Goal: Information Seeking & Learning: Compare options

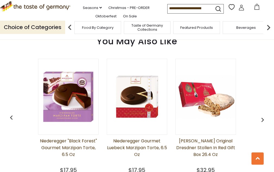
scroll to position [434, 0]
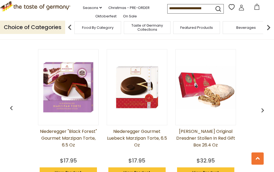
click at [175, 128] on link "[PERSON_NAME] Original Dresdner Stollen in Red Gift Box 26.4 oz" at bounding box center [205, 141] width 61 height 27
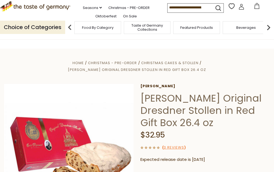
click at [175, 11] on input at bounding box center [190, 8] width 46 height 8
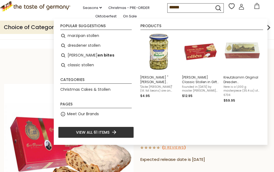
type input "*******"
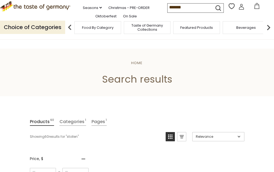
click at [183, 11] on input "*******" at bounding box center [190, 8] width 46 height 8
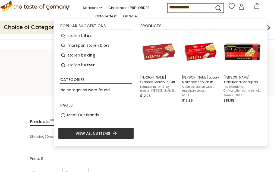
type input "**********"
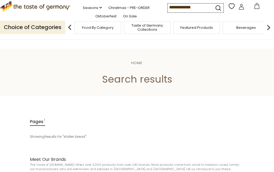
click at [189, 11] on input "**********" at bounding box center [190, 8] width 46 height 8
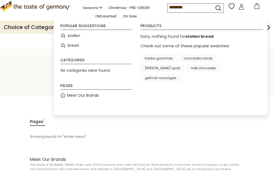
type input "*******"
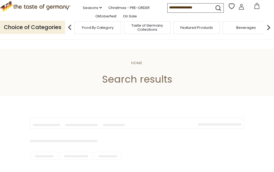
type input "*******"
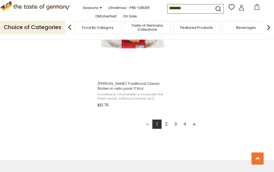
scroll to position [977, 0]
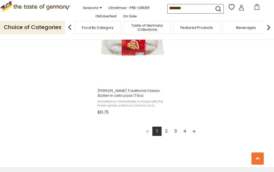
click at [168, 133] on link "2" at bounding box center [165, 130] width 9 height 9
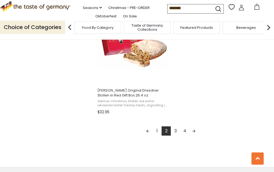
scroll to position [977, 0]
click at [176, 131] on link "3" at bounding box center [175, 130] width 9 height 9
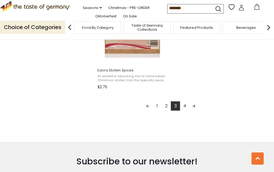
scroll to position [1004, 0]
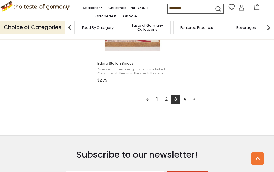
click at [184, 97] on link "4" at bounding box center [184, 98] width 9 height 9
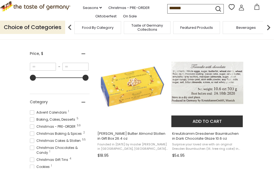
scroll to position [109, 0]
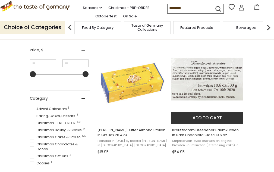
click at [202, 81] on img "Kreutzkamm Dresdener Baumkuchen in Dark Chocolate Glaze 10.6 oz" at bounding box center [207, 83] width 72 height 72
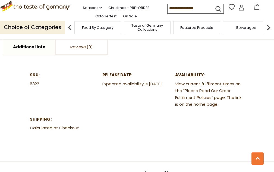
scroll to position [298, 0]
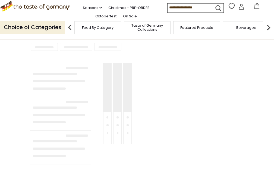
type input "*******"
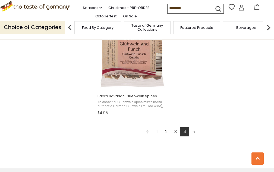
scroll to position [974, 0]
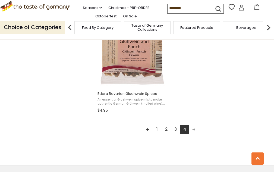
click at [157, 130] on link "1" at bounding box center [156, 129] width 9 height 9
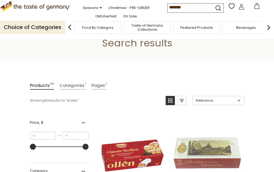
scroll to position [109, 0]
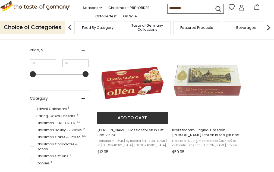
click at [136, 86] on img "Kuchenmeister Classic Stollen in Gift Box 17.6 oz" at bounding box center [133, 83] width 72 height 72
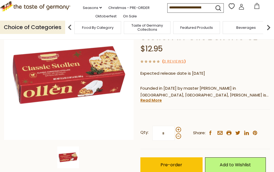
scroll to position [81, 0]
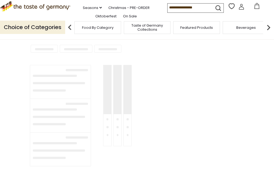
type input "*******"
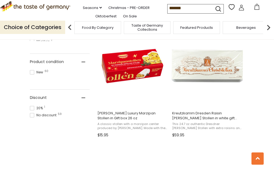
scroll to position [353, 0]
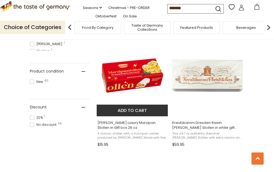
click at [140, 77] on img "Kuchenmeister Luxury Marzipan Stollen in Gift box 26 oz" at bounding box center [133, 76] width 72 height 72
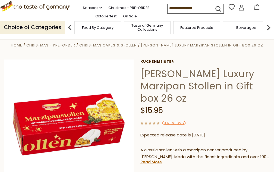
scroll to position [27, 0]
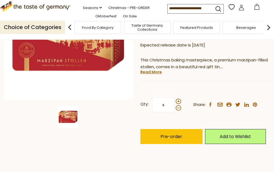
scroll to position [109, 0]
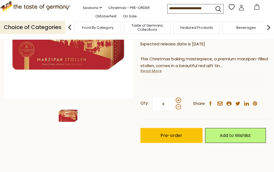
click at [155, 68] on link "Read More" at bounding box center [150, 70] width 21 height 5
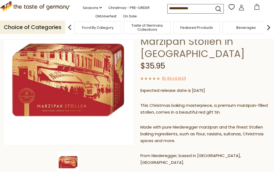
scroll to position [27, 0]
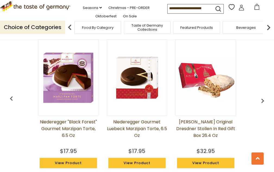
scroll to position [434, 0]
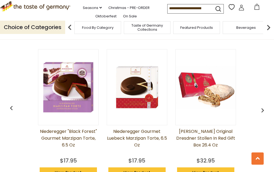
click at [65, 83] on img at bounding box center [68, 87] width 60 height 60
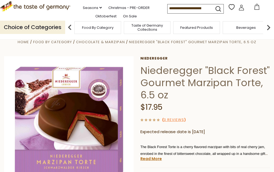
scroll to position [81, 0]
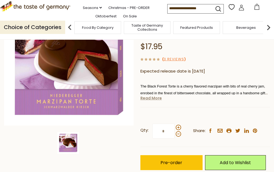
click at [155, 98] on link "Read More" at bounding box center [150, 97] width 21 height 5
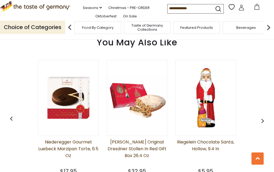
scroll to position [488, 0]
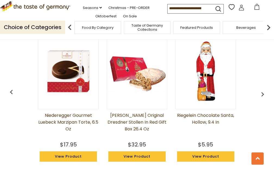
click at [63, 73] on img at bounding box center [68, 71] width 60 height 60
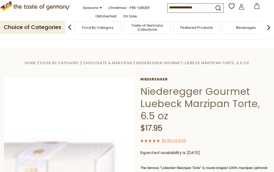
scroll to position [54, 0]
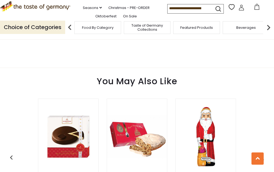
scroll to position [434, 0]
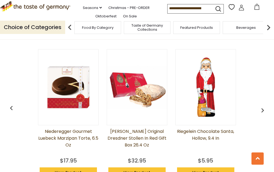
click at [121, 128] on link "[PERSON_NAME] Original Dresdner Stollen in Red Gift Box 26.4 oz" at bounding box center [137, 141] width 61 height 27
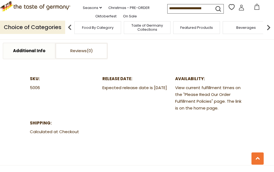
scroll to position [298, 0]
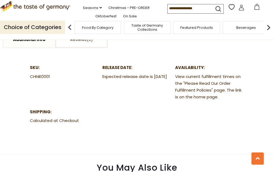
scroll to position [407, 0]
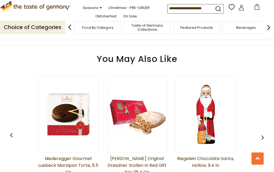
drag, startPoint x: 63, startPoint y: 105, endPoint x: 66, endPoint y: 103, distance: 3.3
click at [63, 105] on img at bounding box center [68, 114] width 60 height 60
